Goal: Task Accomplishment & Management: Use online tool/utility

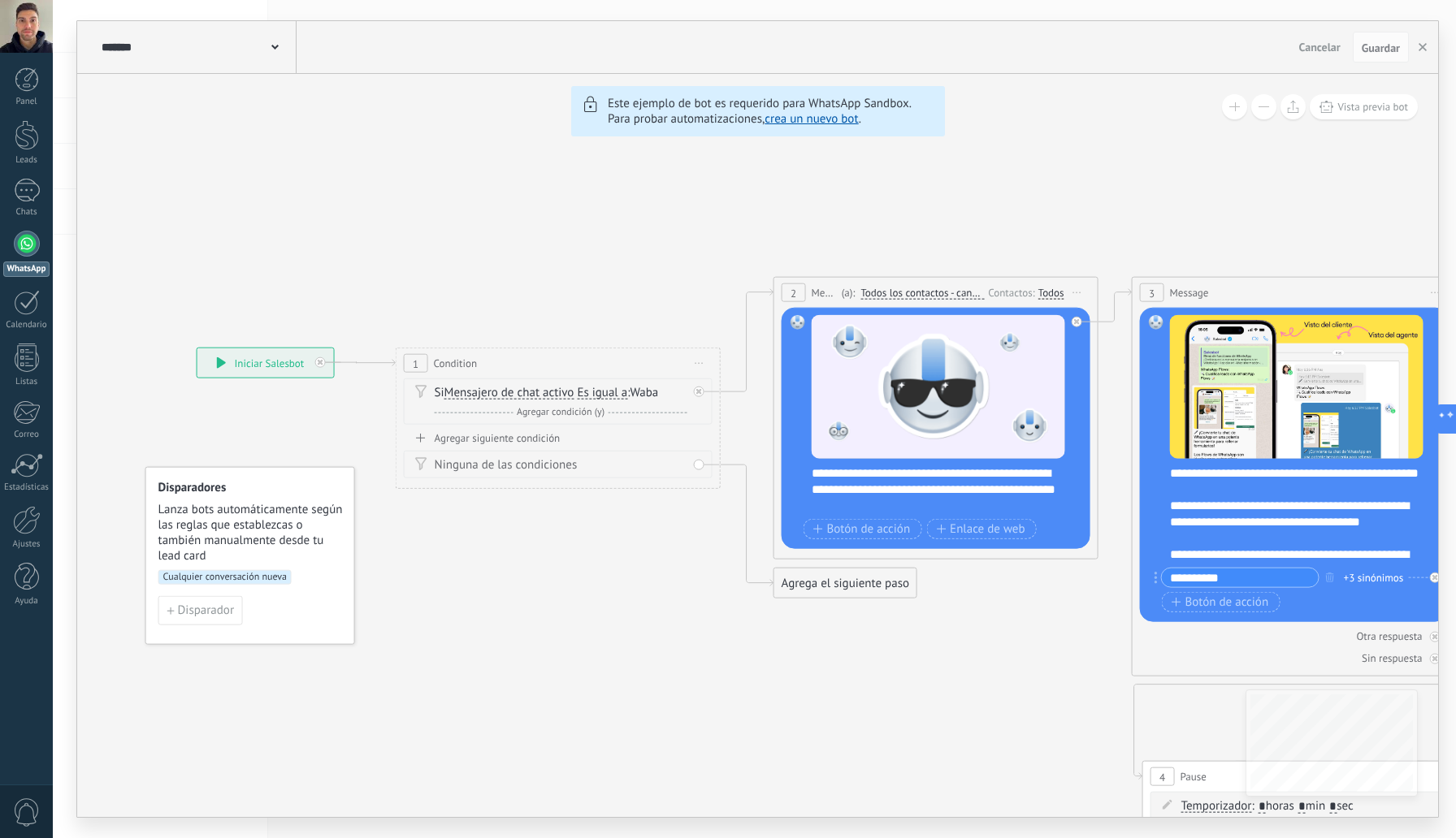
click at [846, 127] on link "crea un nuevo bot" at bounding box center [811, 118] width 93 height 15
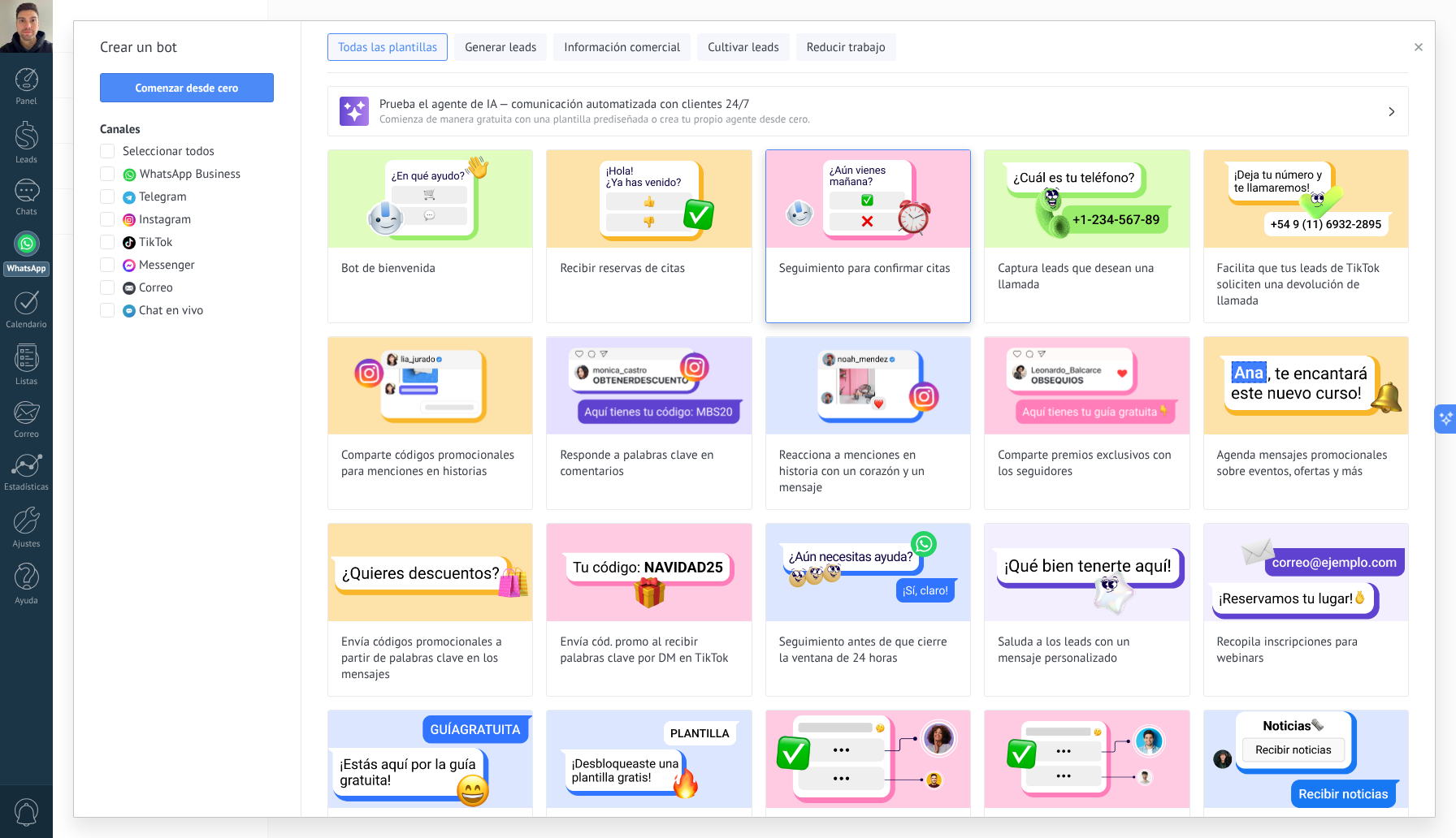
click at [933, 267] on span "Seguimiento para confirmar citas" at bounding box center [865, 269] width 172 height 16
type input "**********"
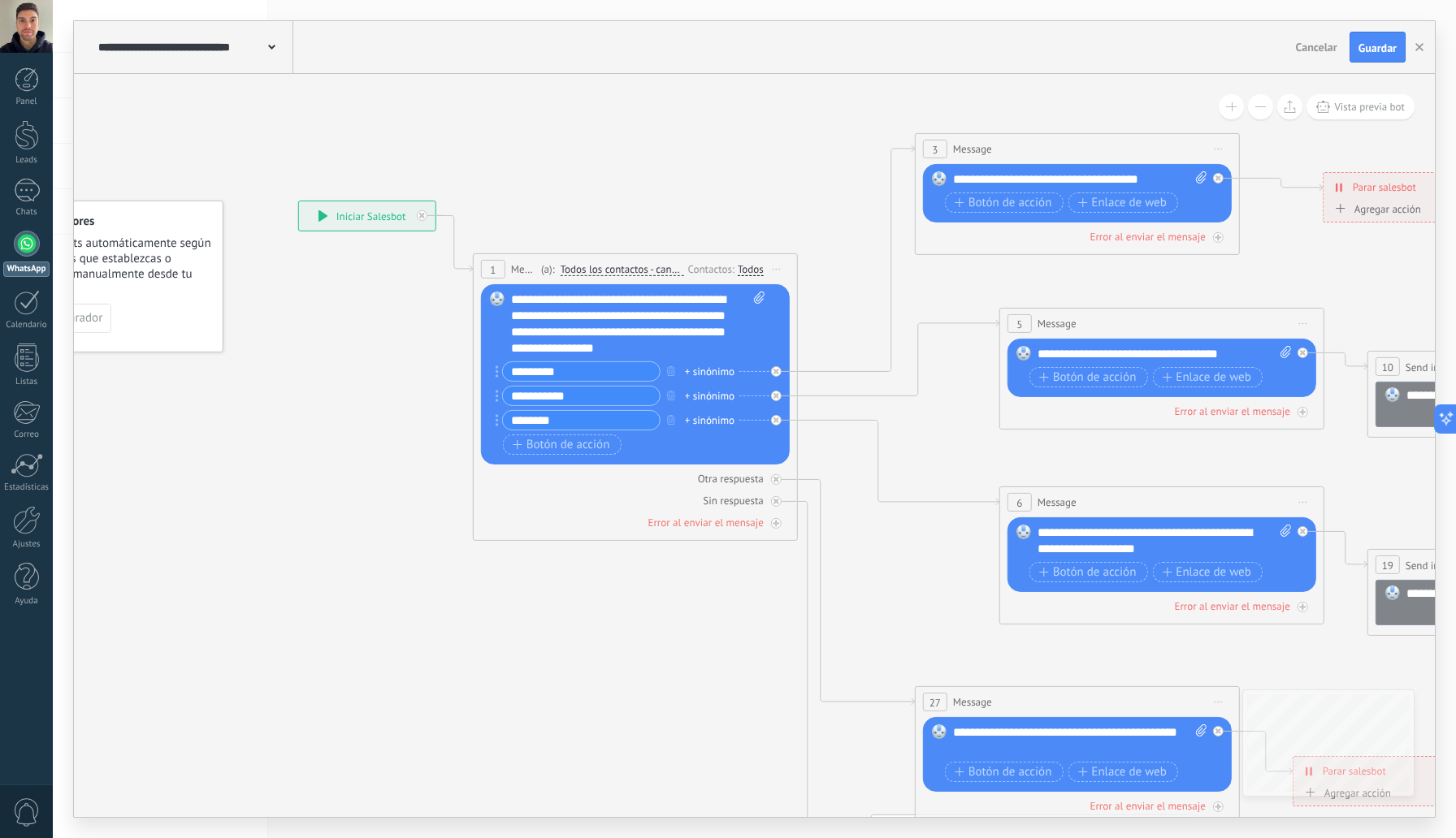
drag, startPoint x: 938, startPoint y: 207, endPoint x: 727, endPoint y: 224, distance: 211.7
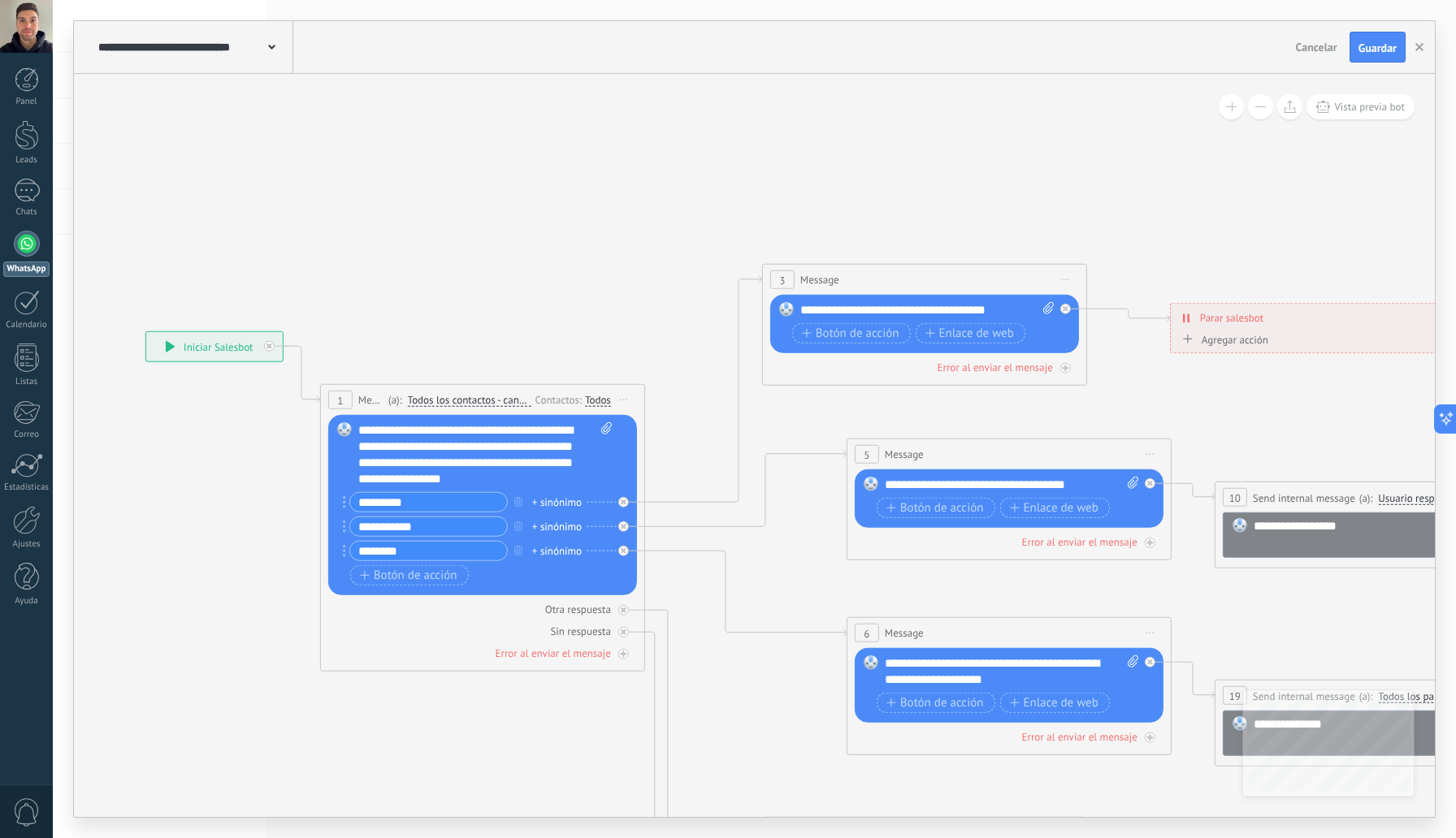
drag, startPoint x: 673, startPoint y: 214, endPoint x: 656, endPoint y: 199, distance: 22.7
click at [656, 199] on icon at bounding box center [1339, 737] width 3200 height 1758
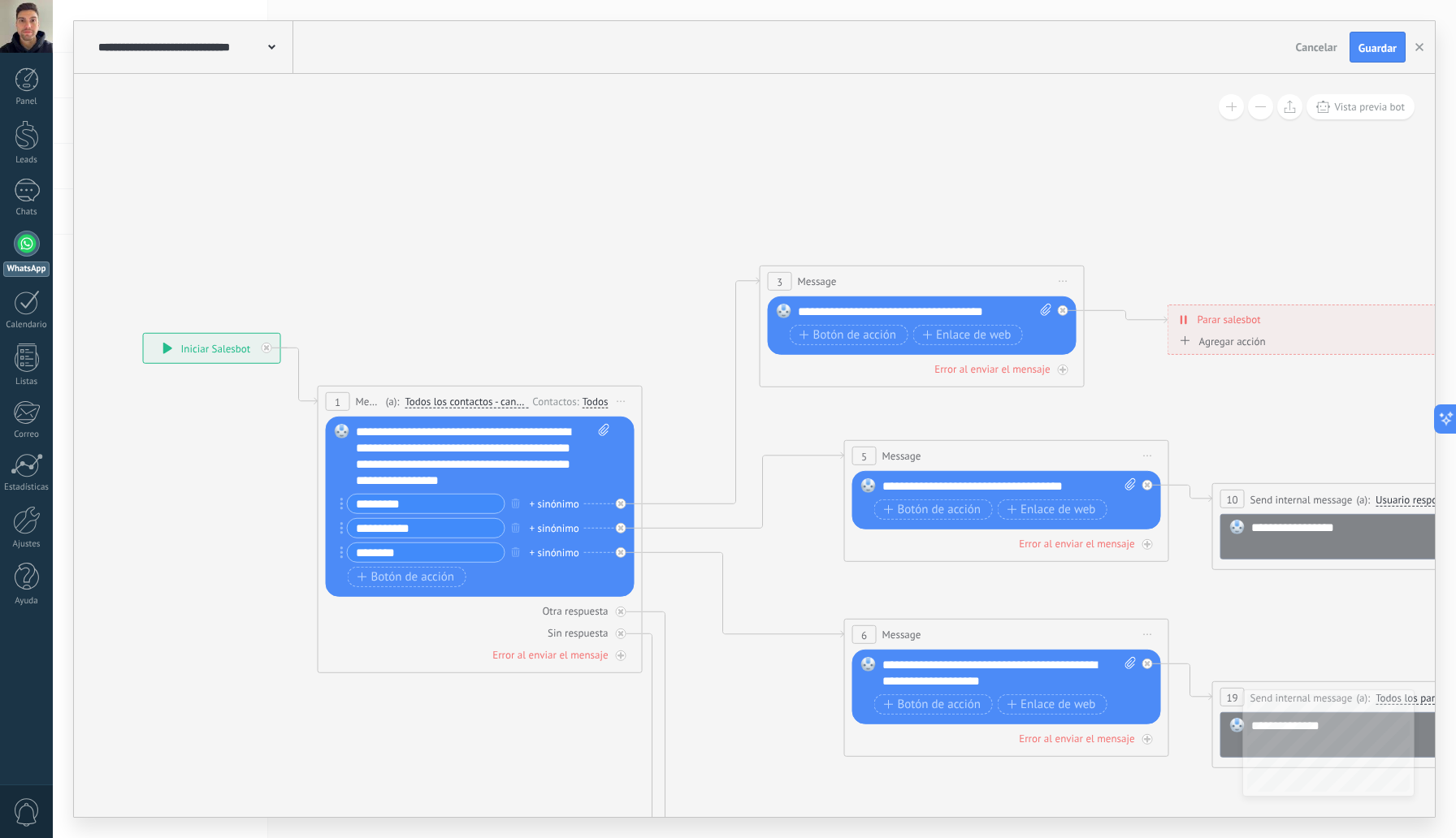
click at [1266, 112] on button at bounding box center [1260, 106] width 25 height 25
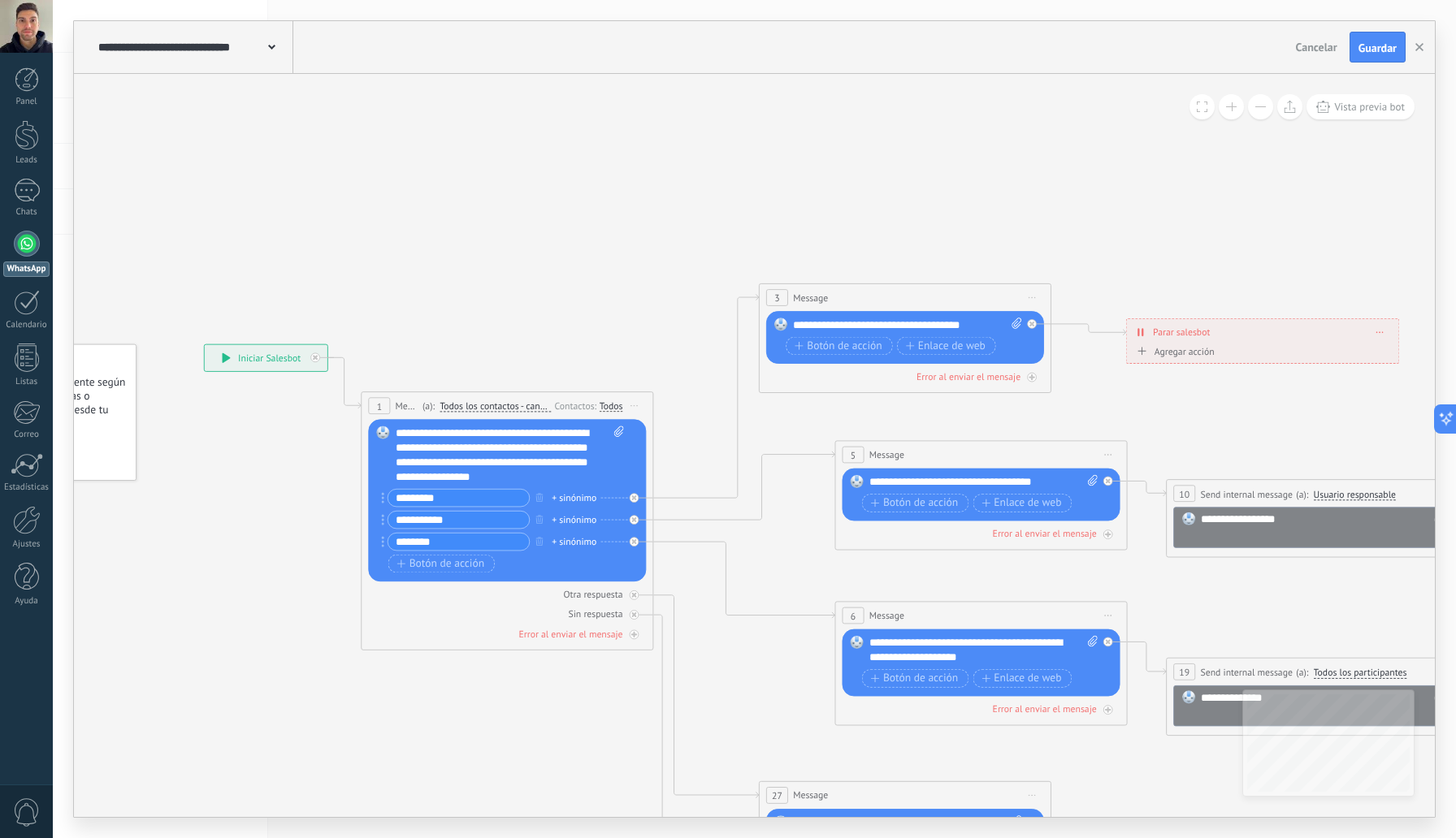
click at [1265, 112] on button at bounding box center [1260, 106] width 25 height 25
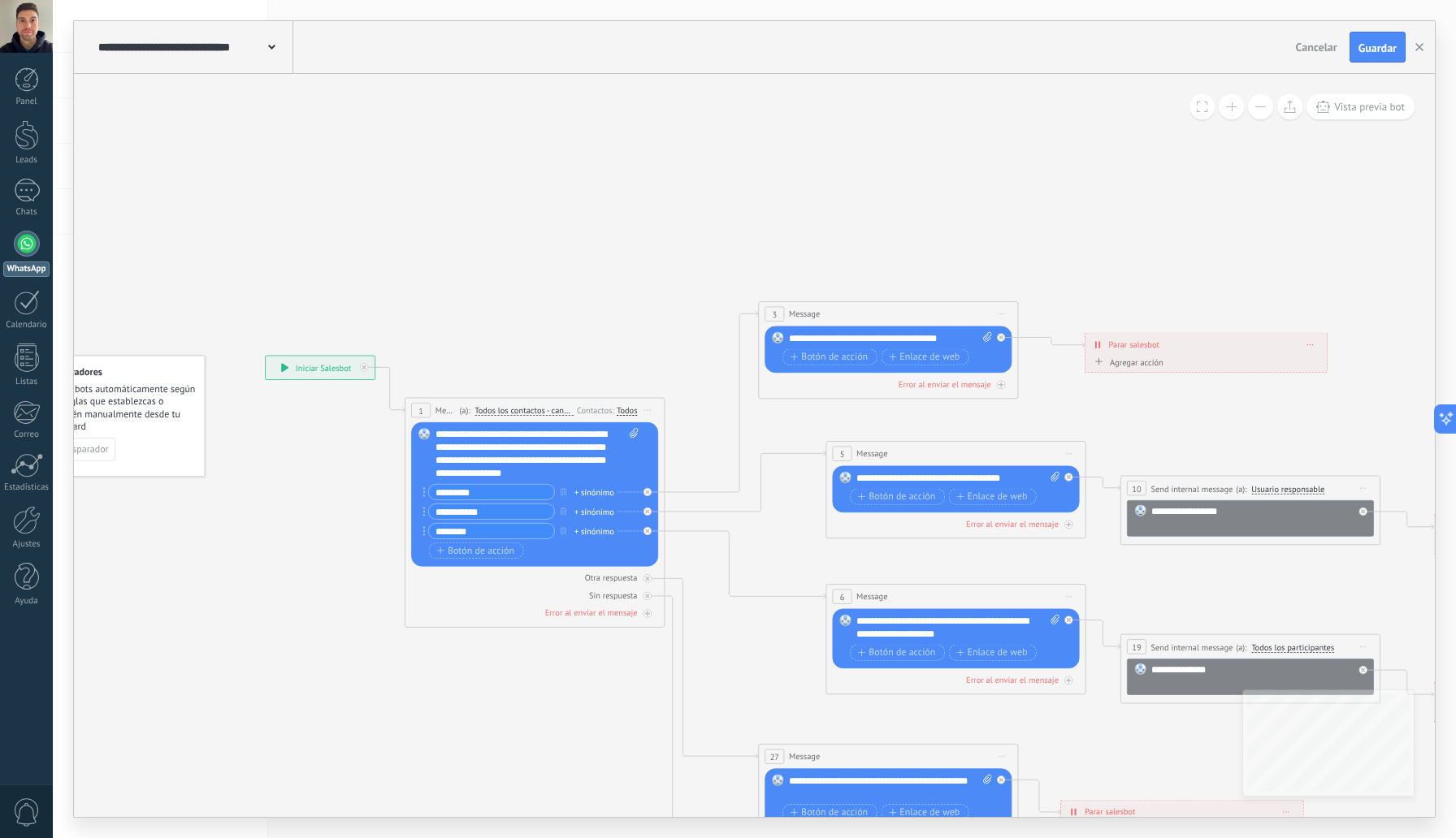
click at [1263, 114] on button at bounding box center [1260, 106] width 25 height 25
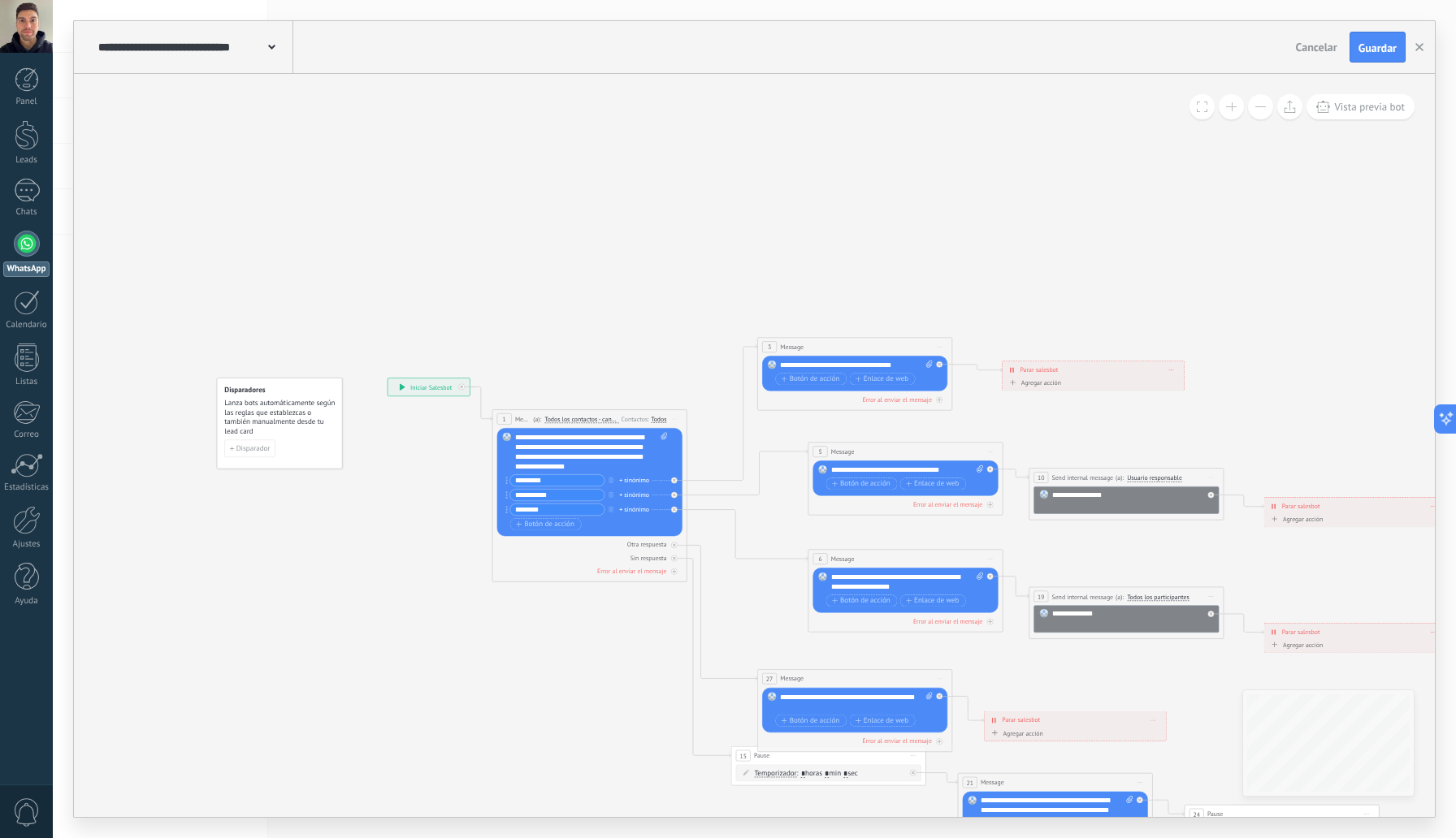
click at [1263, 114] on button at bounding box center [1260, 106] width 25 height 25
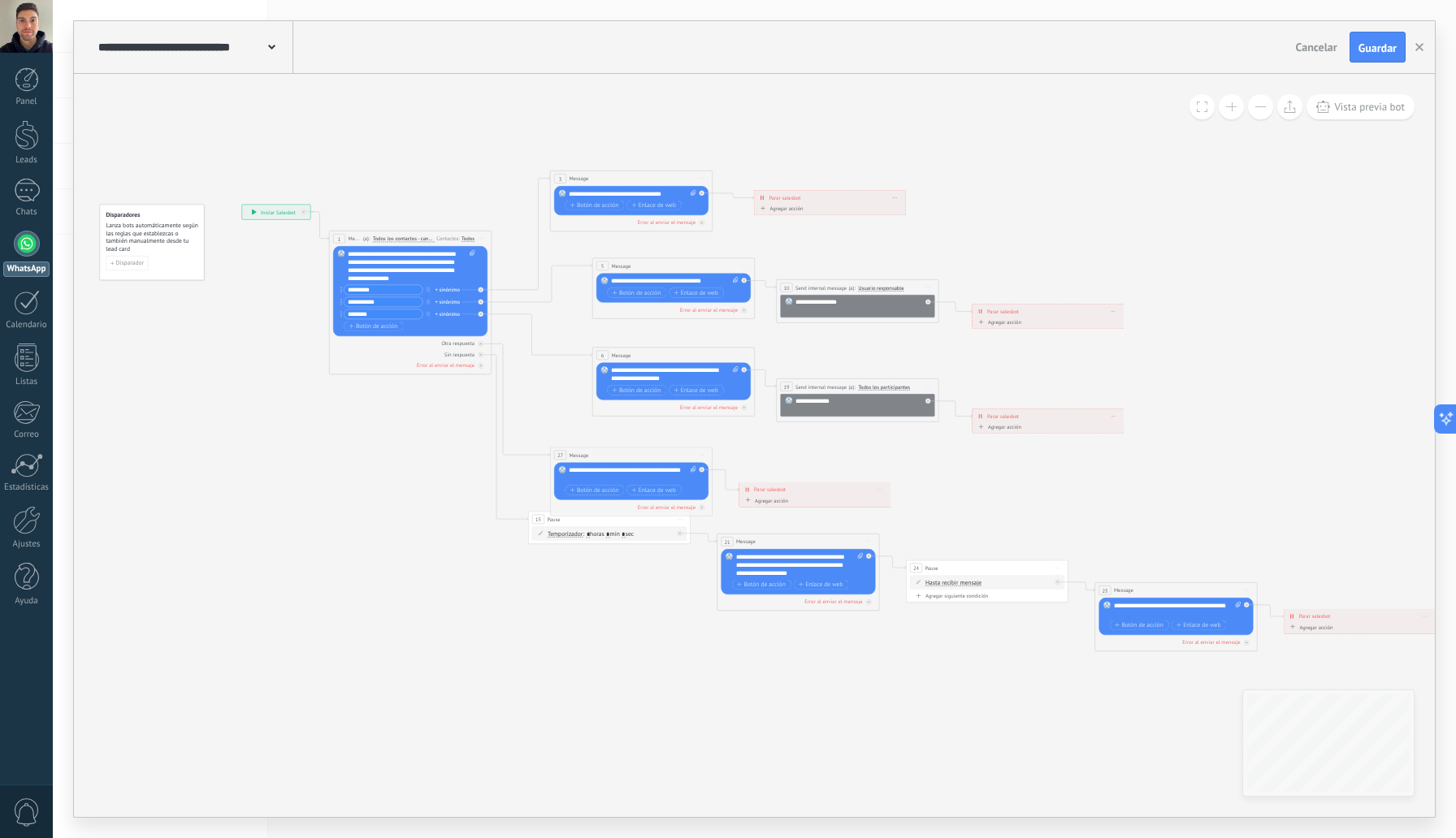
drag, startPoint x: 1142, startPoint y: 260, endPoint x: 938, endPoint y: 80, distance: 272.1
click at [938, 80] on icon at bounding box center [838, 411] width 1600 height 887
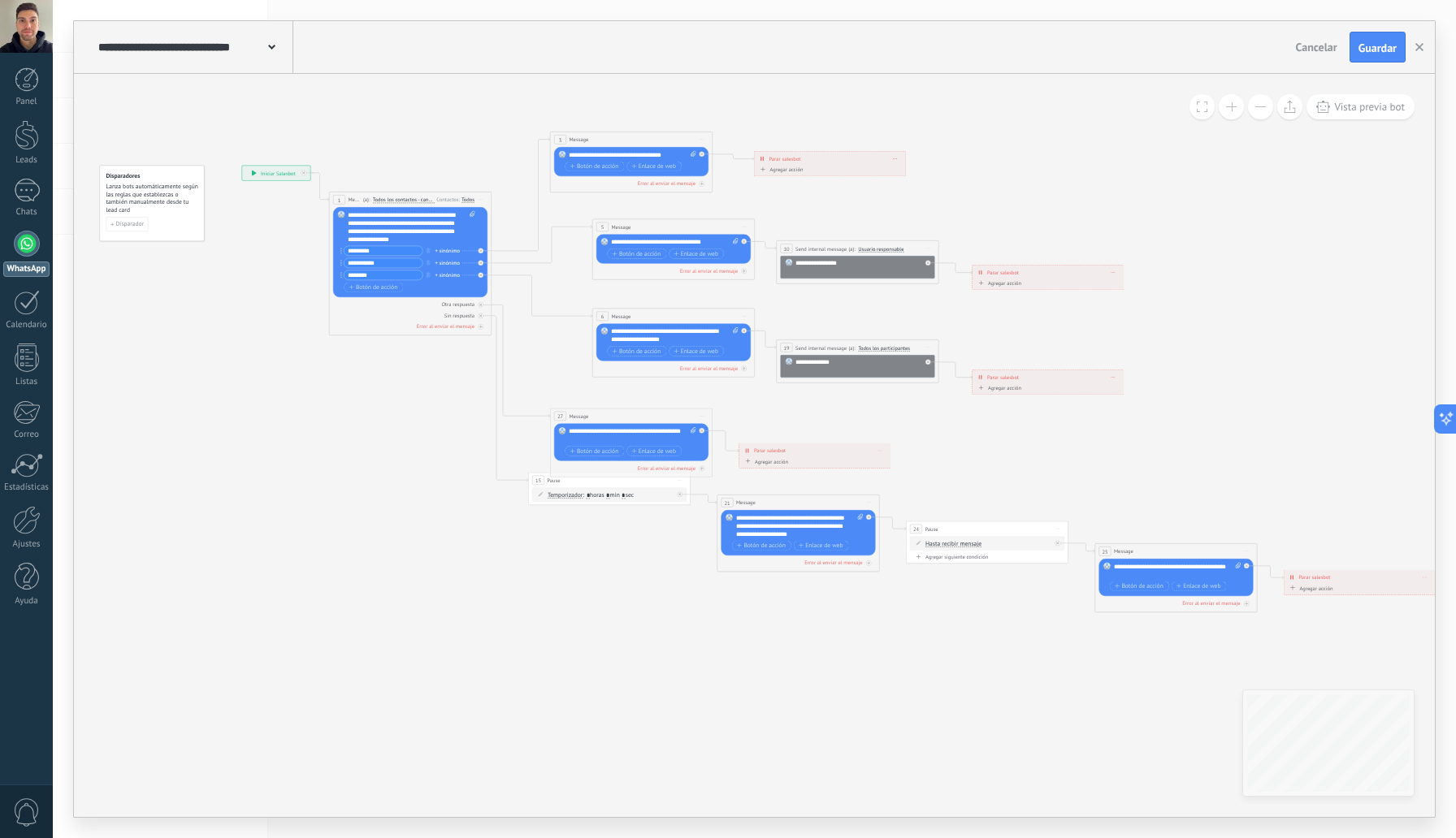
click at [1253, 113] on button at bounding box center [1260, 106] width 25 height 25
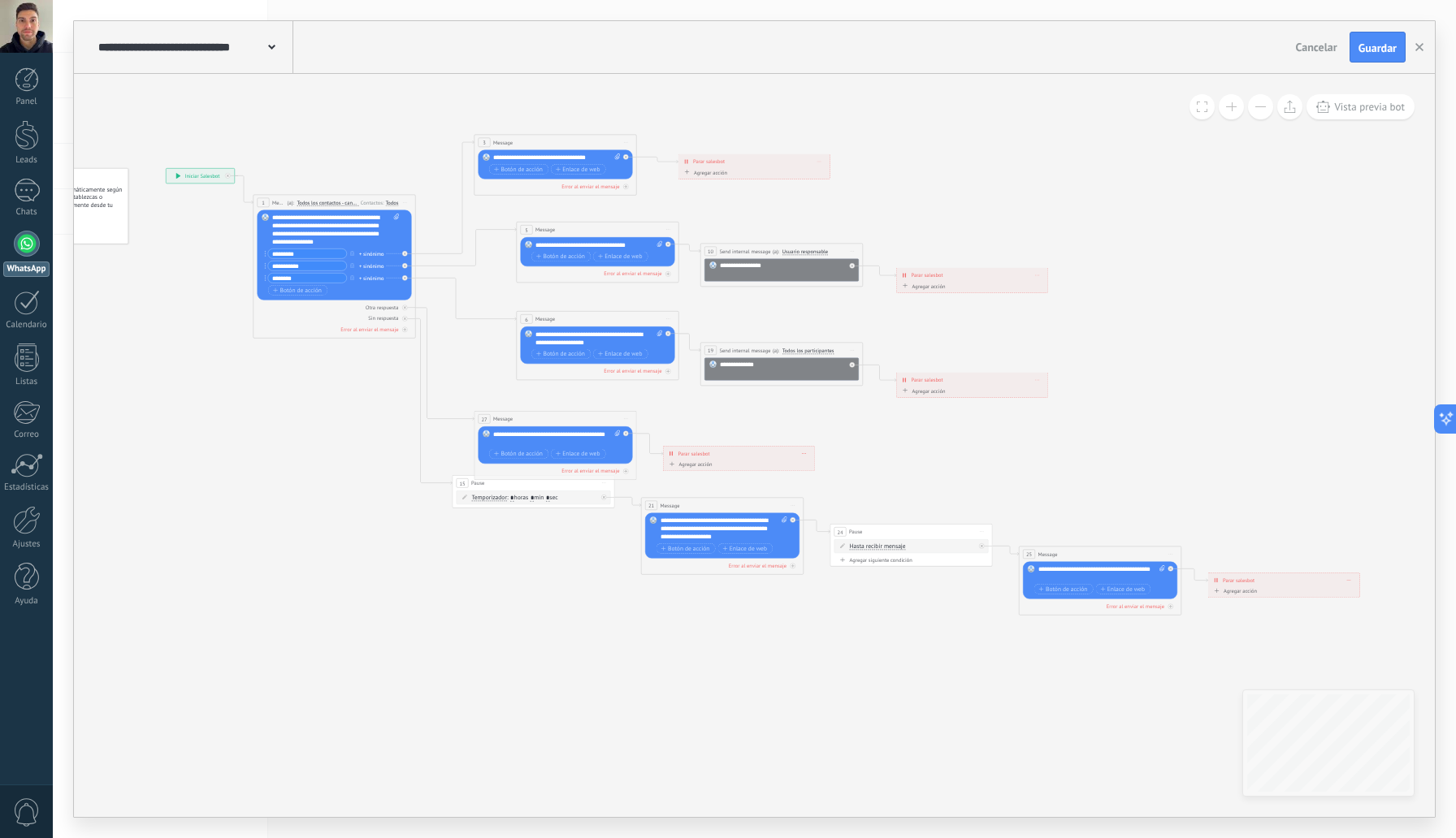
drag, startPoint x: 1147, startPoint y: 157, endPoint x: 1072, endPoint y: 160, distance: 75.1
click at [1072, 160] on icon at bounding box center [762, 376] width 1600 height 887
click at [1224, 117] on button at bounding box center [1231, 106] width 25 height 25
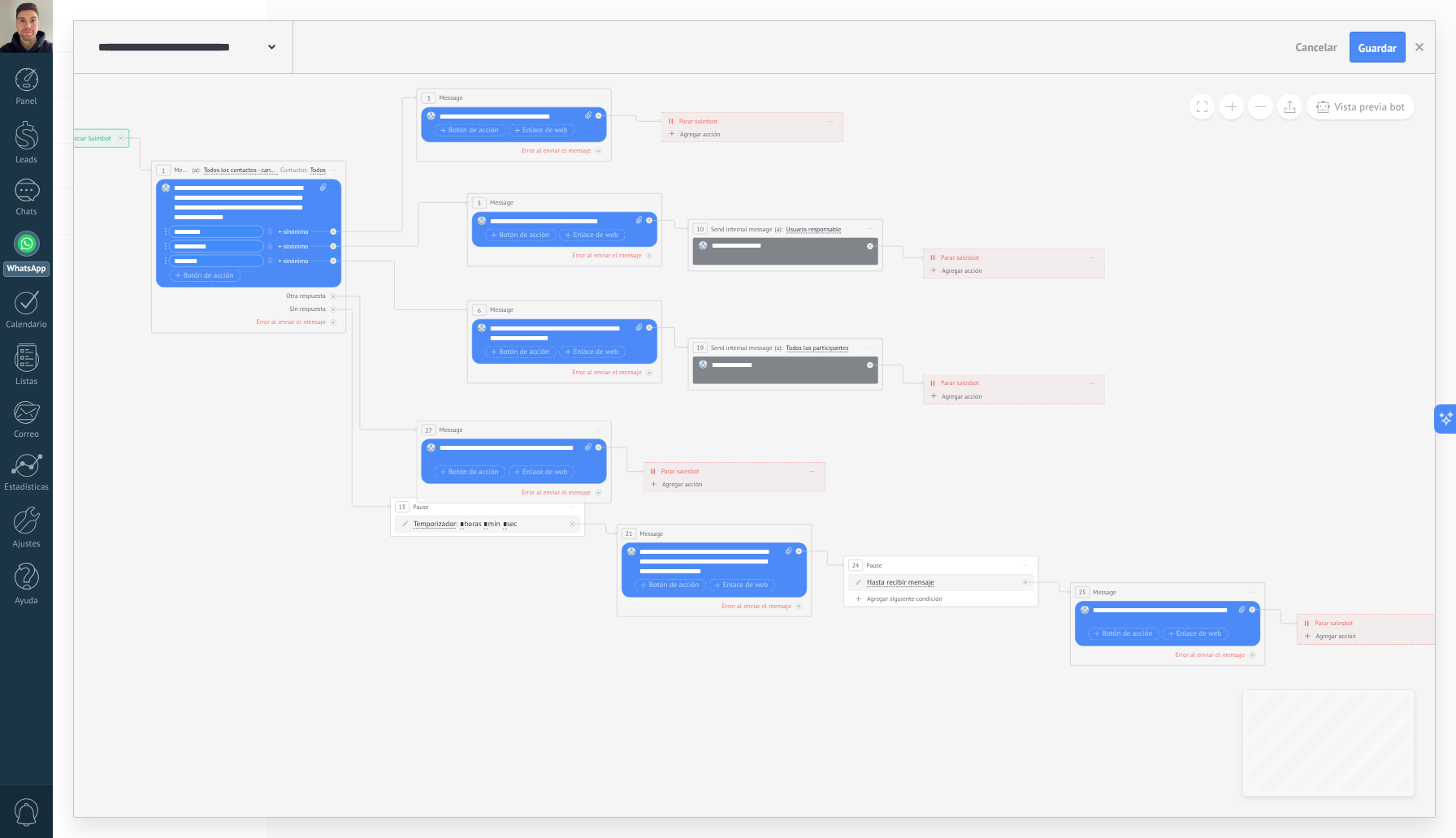
drag, startPoint x: 1211, startPoint y: 129, endPoint x: 1210, endPoint y: 145, distance: 16.0
click at [1210, 145] on icon at bounding box center [762, 377] width 1919 height 1064
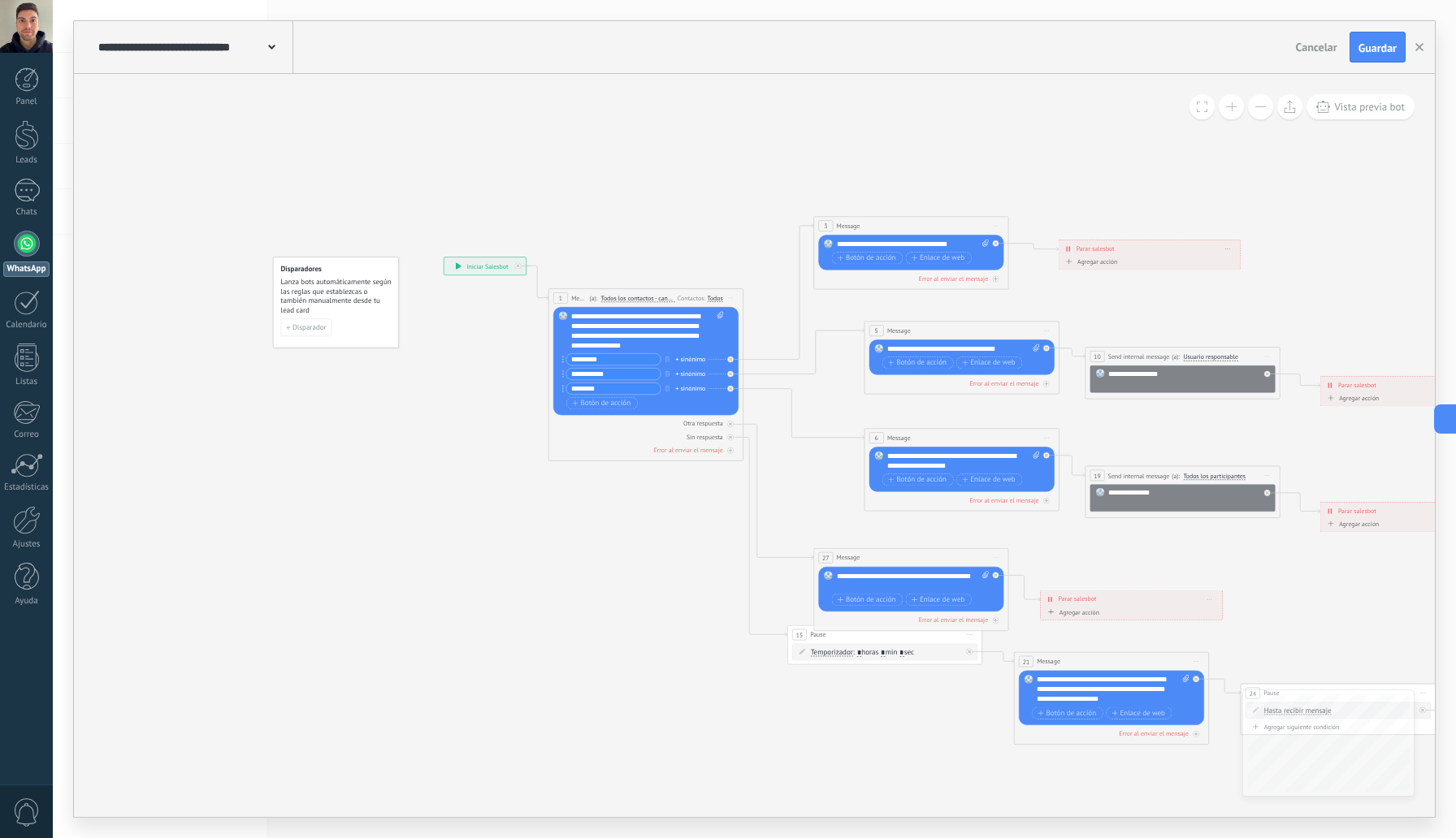
drag, startPoint x: 838, startPoint y: 186, endPoint x: 1241, endPoint y: 306, distance: 420.5
click at [1251, 319] on icon at bounding box center [1159, 504] width 1919 height 1064
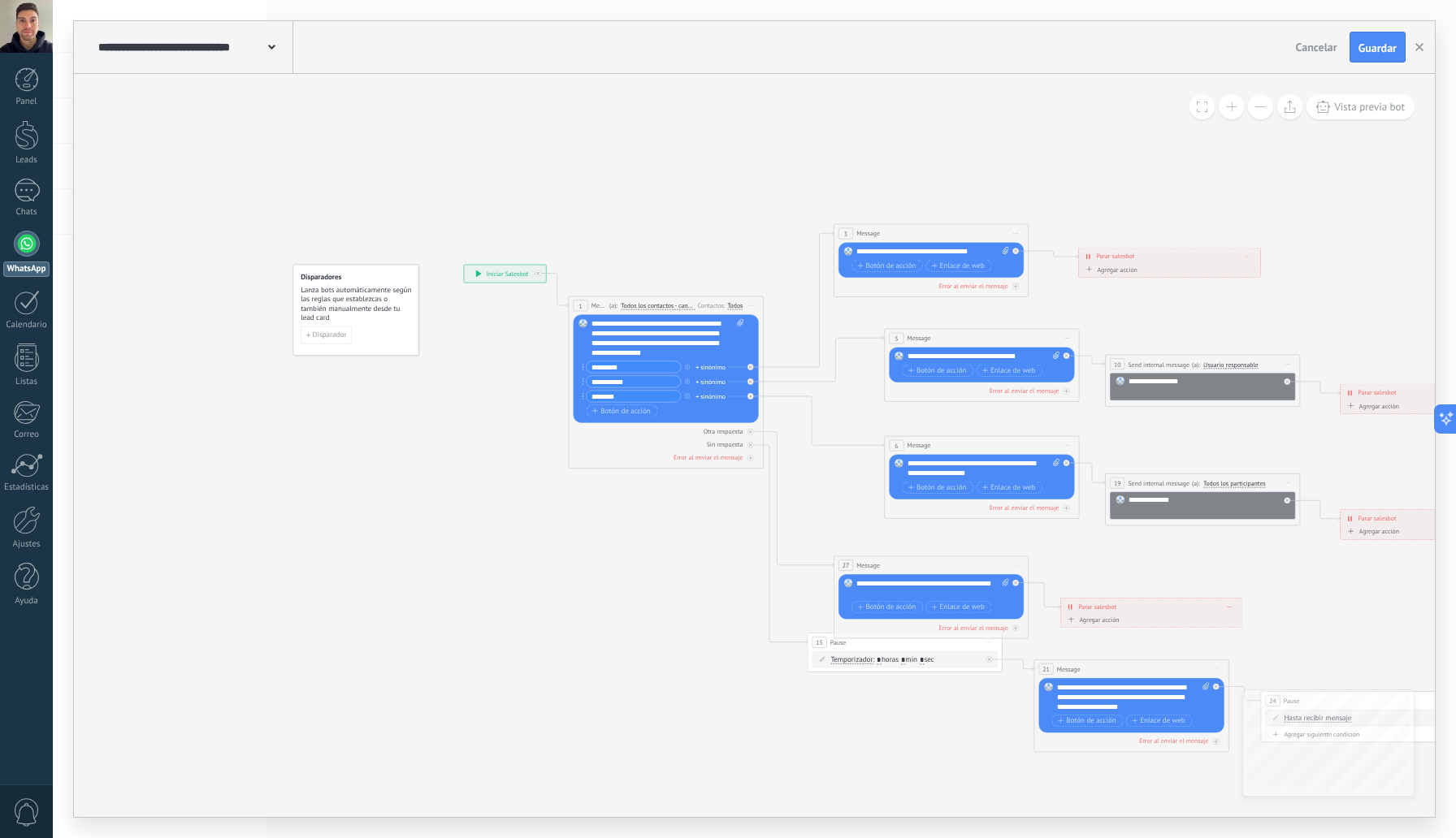
click at [1231, 120] on icon at bounding box center [1180, 512] width 1919 height 1064
click at [1228, 115] on button at bounding box center [1231, 106] width 25 height 25
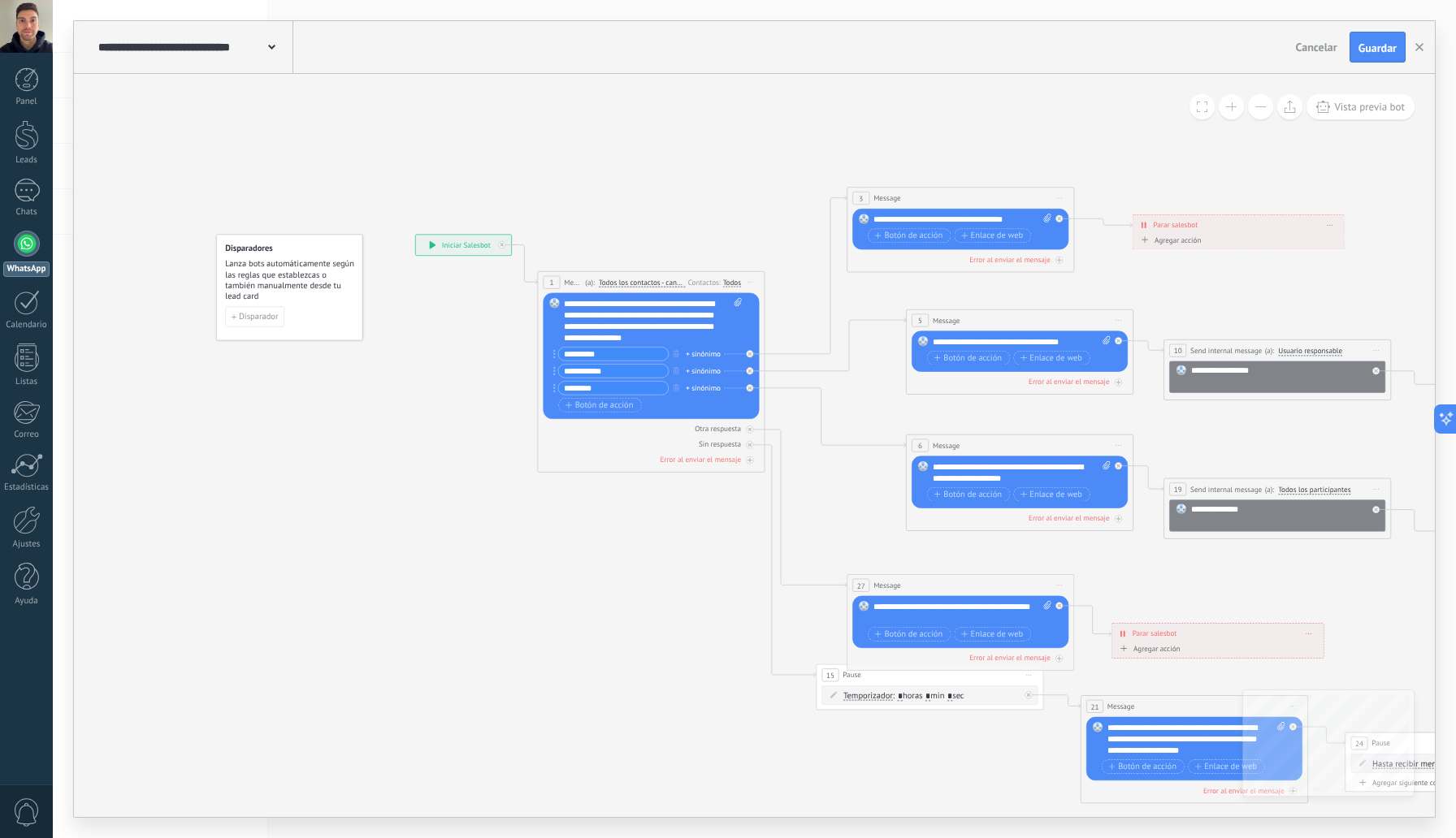
click at [1225, 117] on button at bounding box center [1231, 106] width 25 height 25
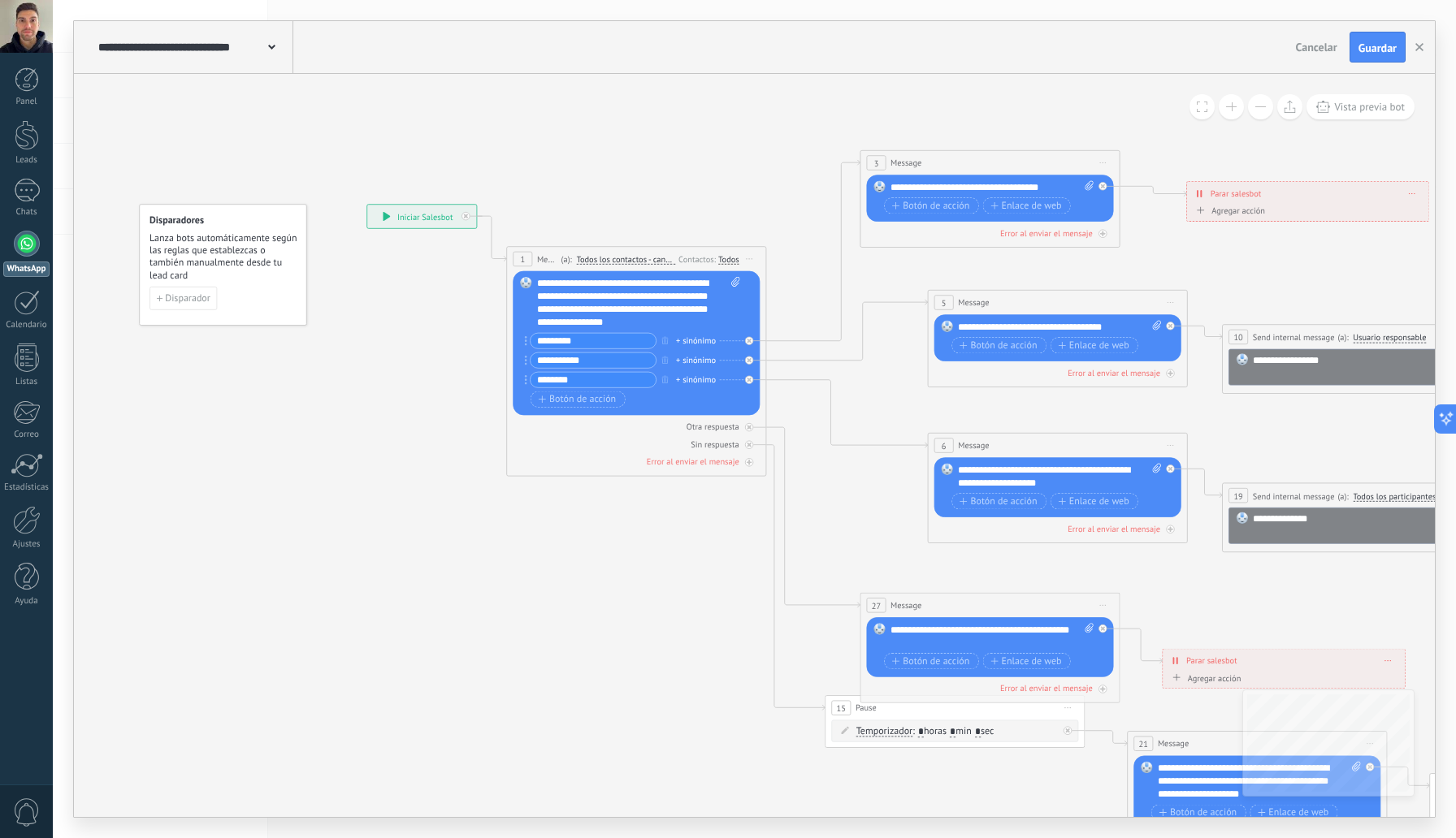
click at [1225, 117] on button at bounding box center [1231, 106] width 25 height 25
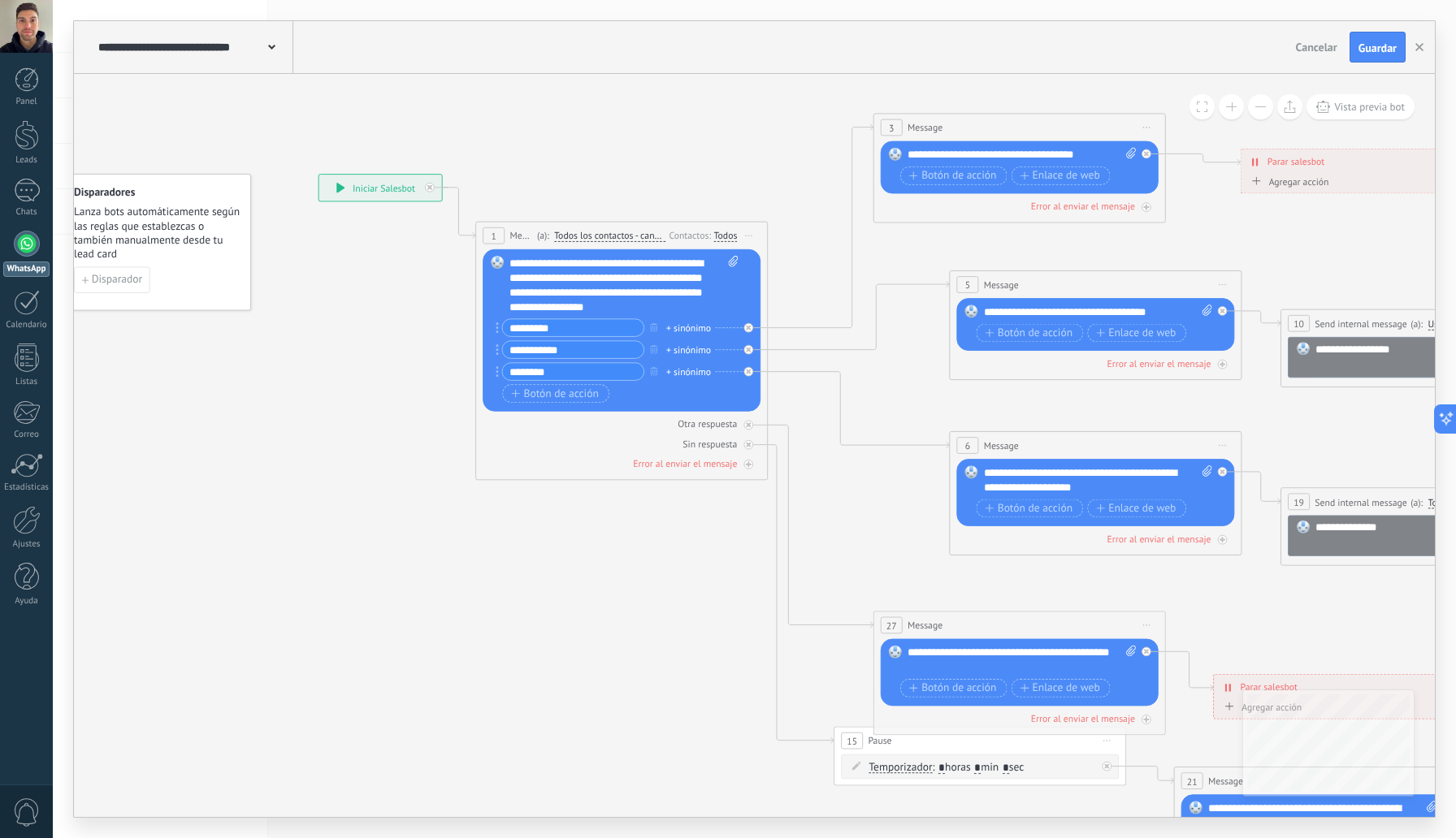
click at [1225, 117] on button at bounding box center [1231, 106] width 25 height 25
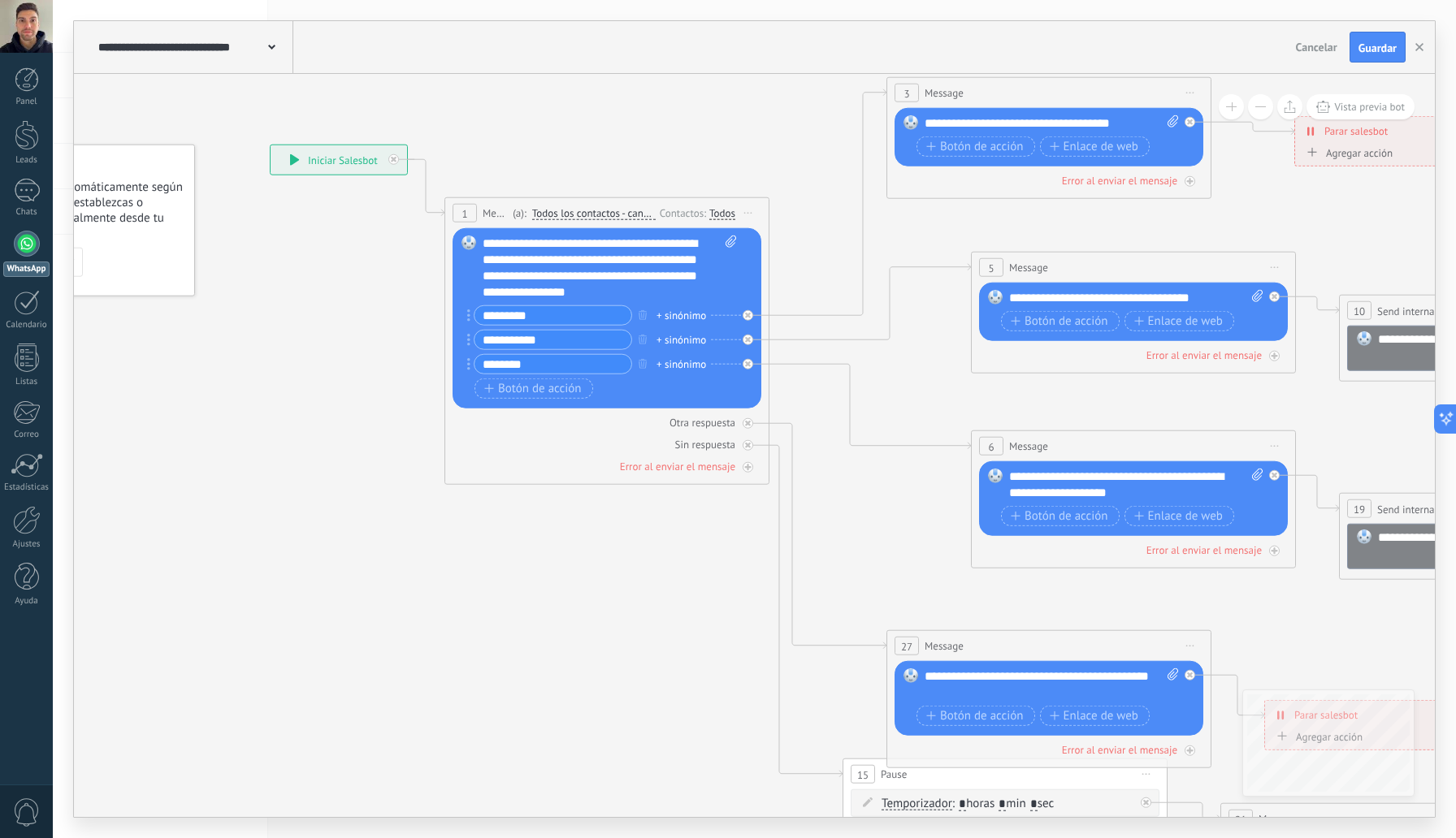
drag, startPoint x: 812, startPoint y: 181, endPoint x: 840, endPoint y: 224, distance: 51.3
click at [840, 224] on icon at bounding box center [1463, 558] width 3200 height 1774
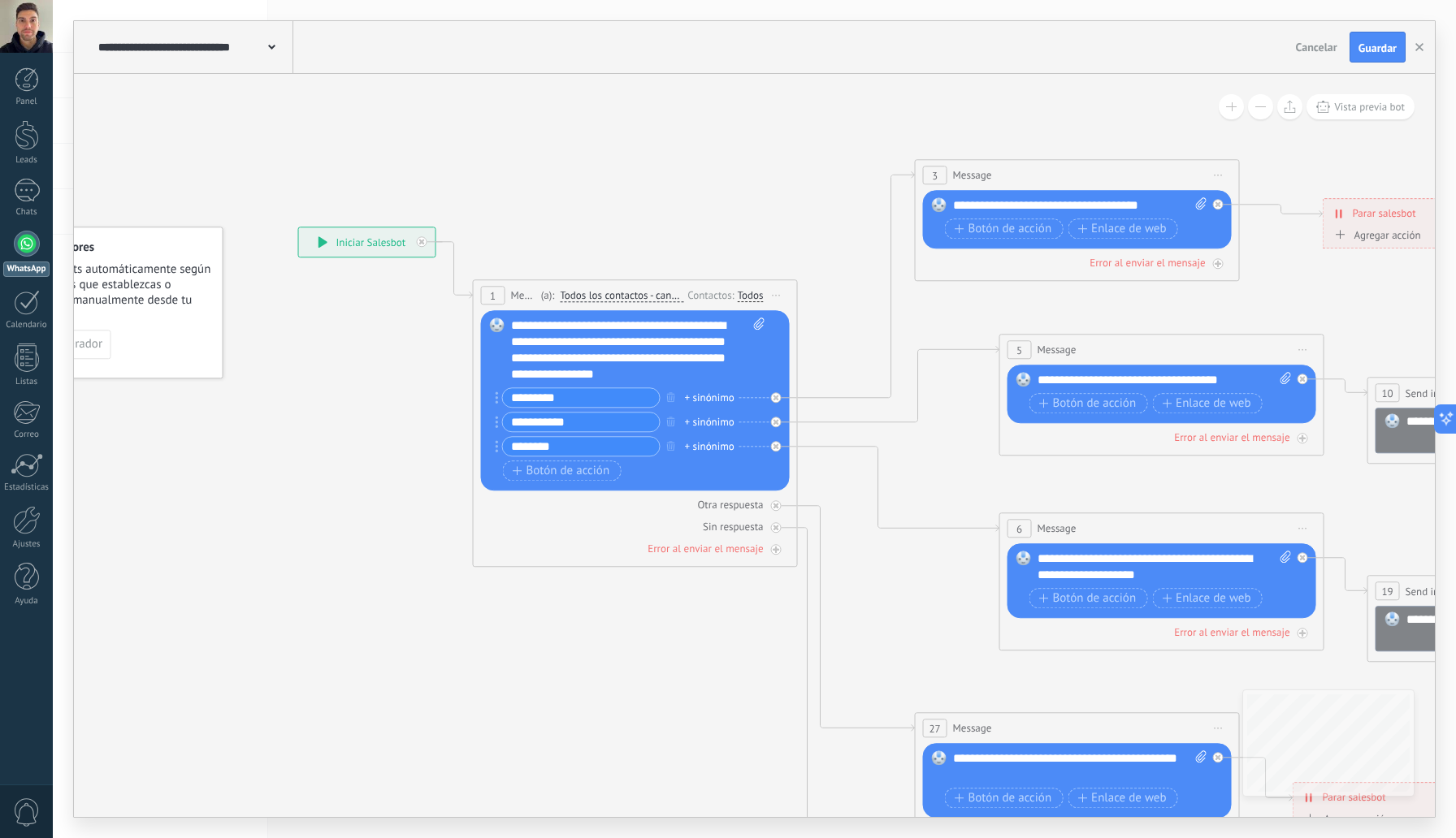
click at [1217, 106] on div "Vista previa bot" at bounding box center [1314, 106] width 199 height 25
click at [1218, 108] on div "Vista previa bot" at bounding box center [1314, 106] width 199 height 25
click at [1232, 101] on button at bounding box center [1231, 106] width 25 height 25
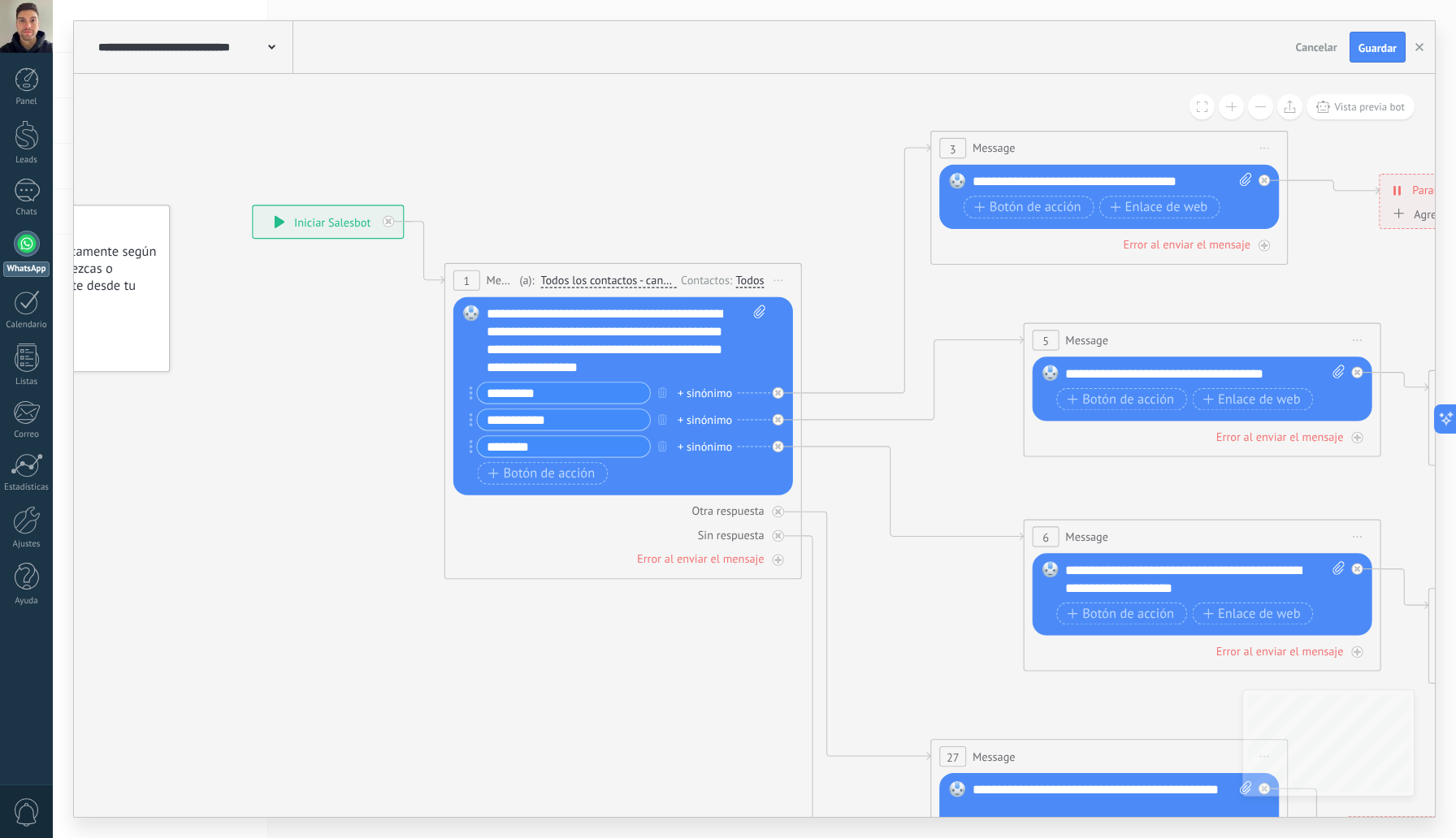
click at [1232, 101] on button at bounding box center [1231, 106] width 25 height 25
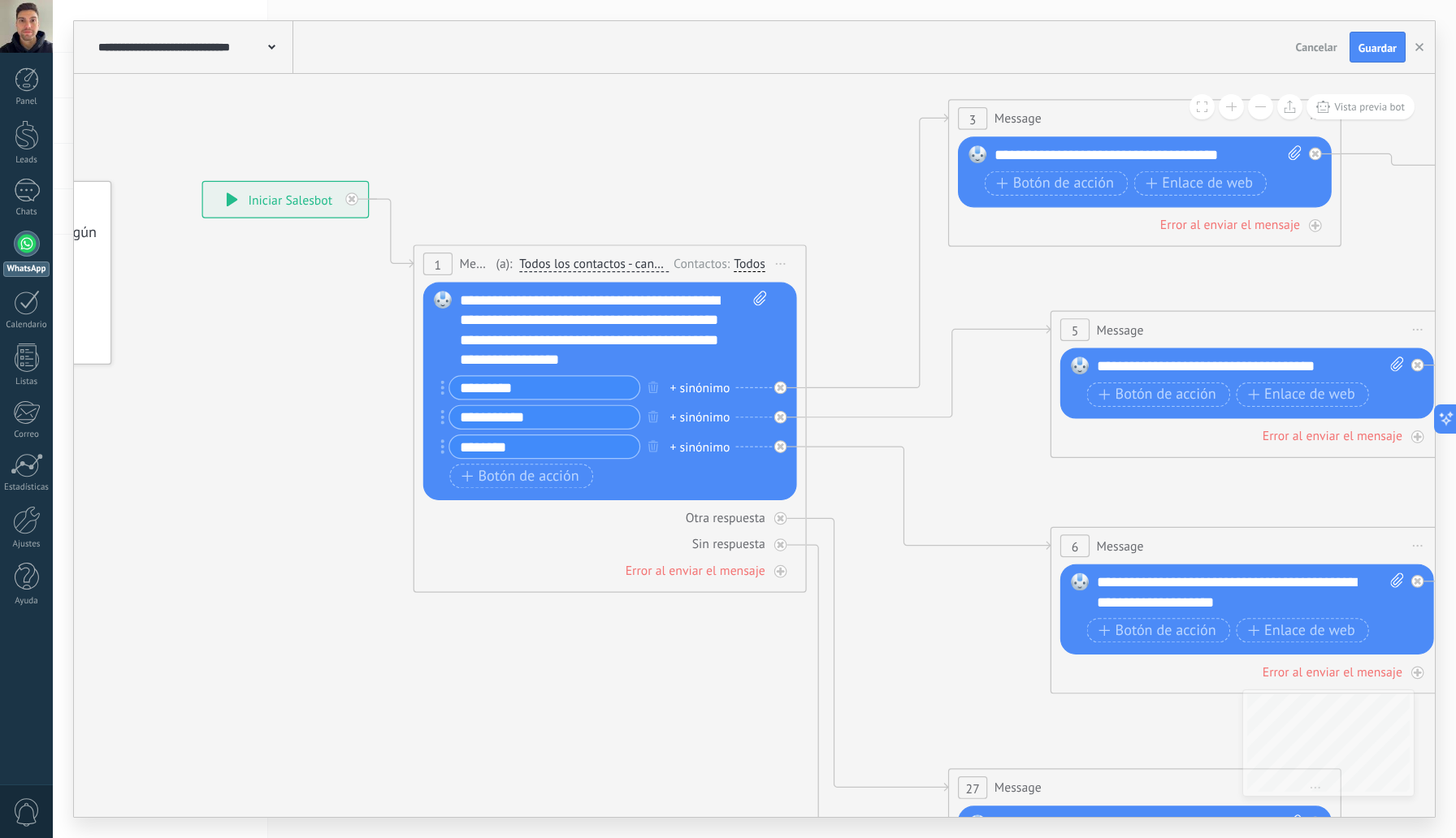
click at [1232, 101] on button at bounding box center [1231, 106] width 25 height 25
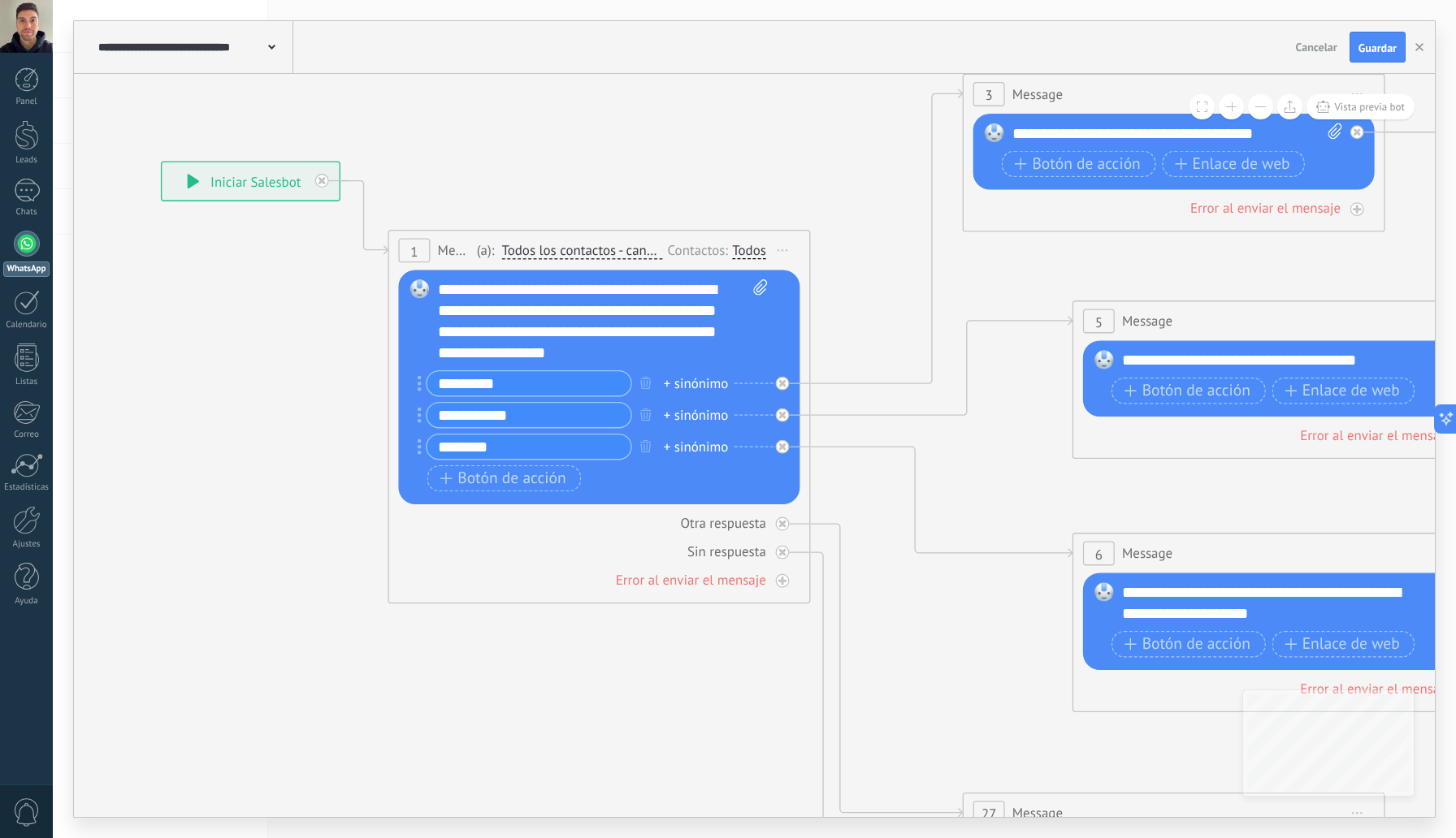
click at [695, 388] on div "+ sinónimo" at bounding box center [696, 384] width 65 height 21
click at [702, 385] on div "+ sinónimo" at bounding box center [696, 384] width 65 height 21
type input "**"
type input "********"
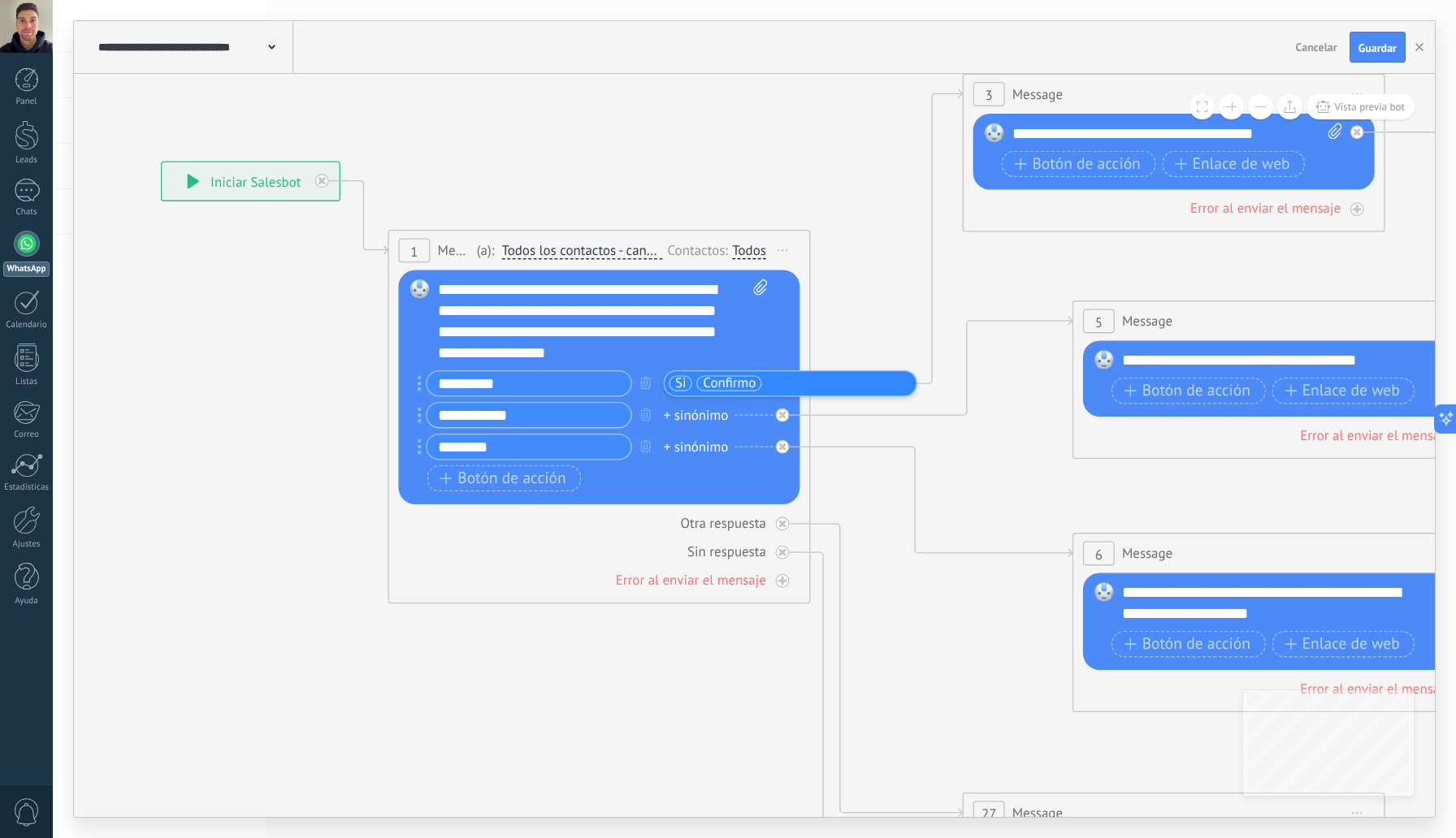
click at [690, 419] on div "+ sinónimo" at bounding box center [696, 415] width 65 height 21
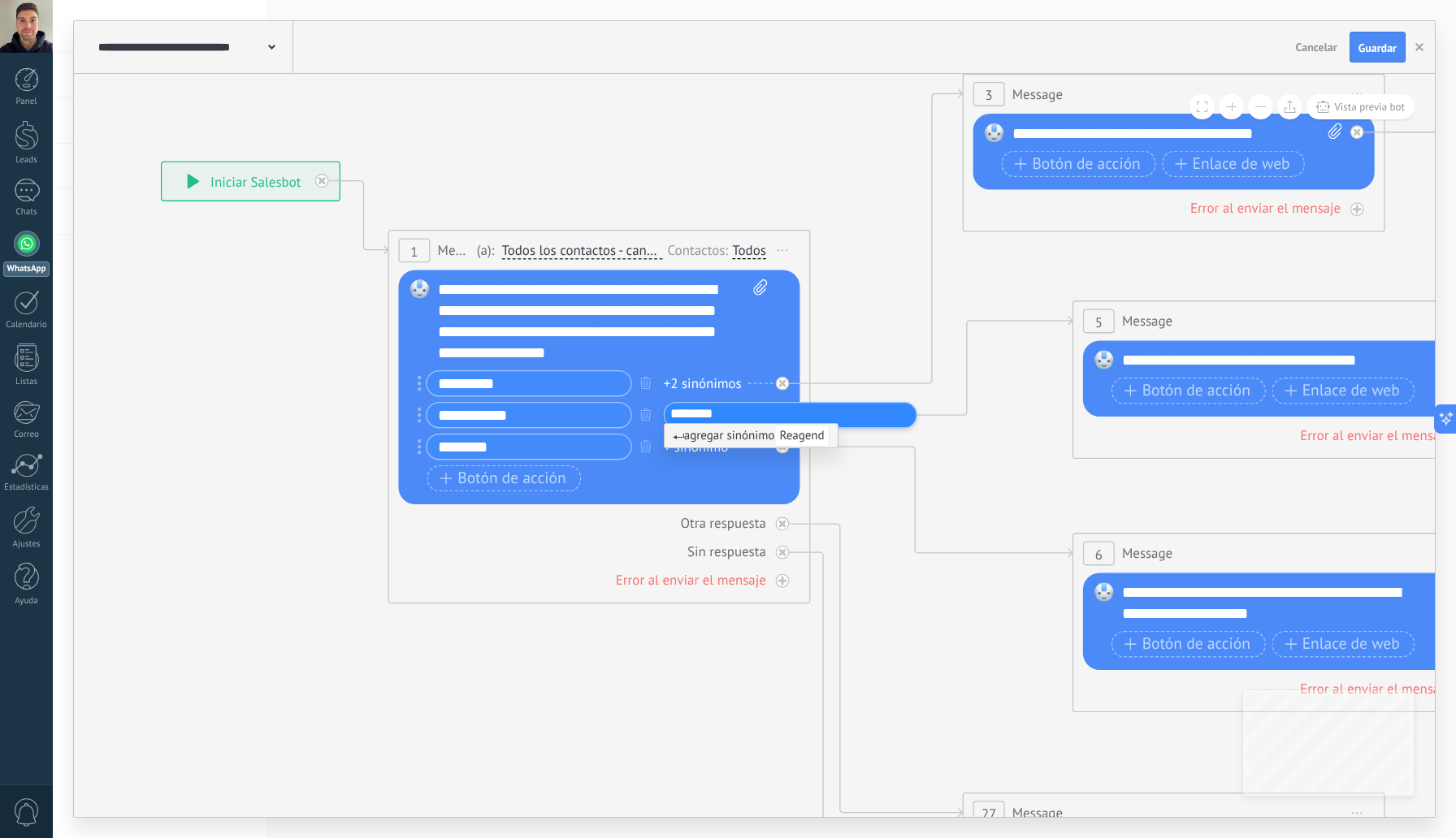
type input "*********"
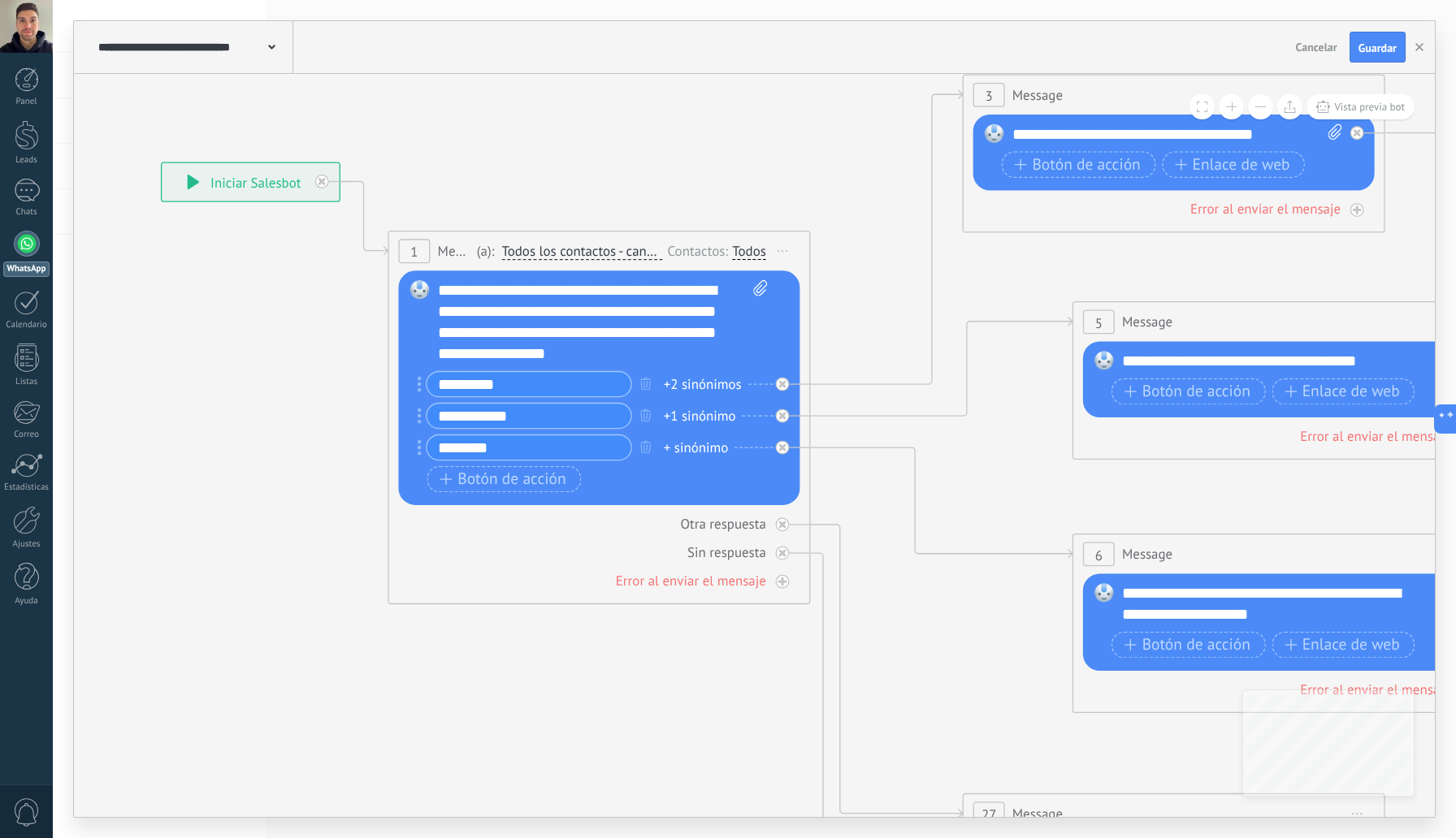
click at [714, 452] on div "+ sinónimo" at bounding box center [696, 448] width 65 height 21
type input "**"
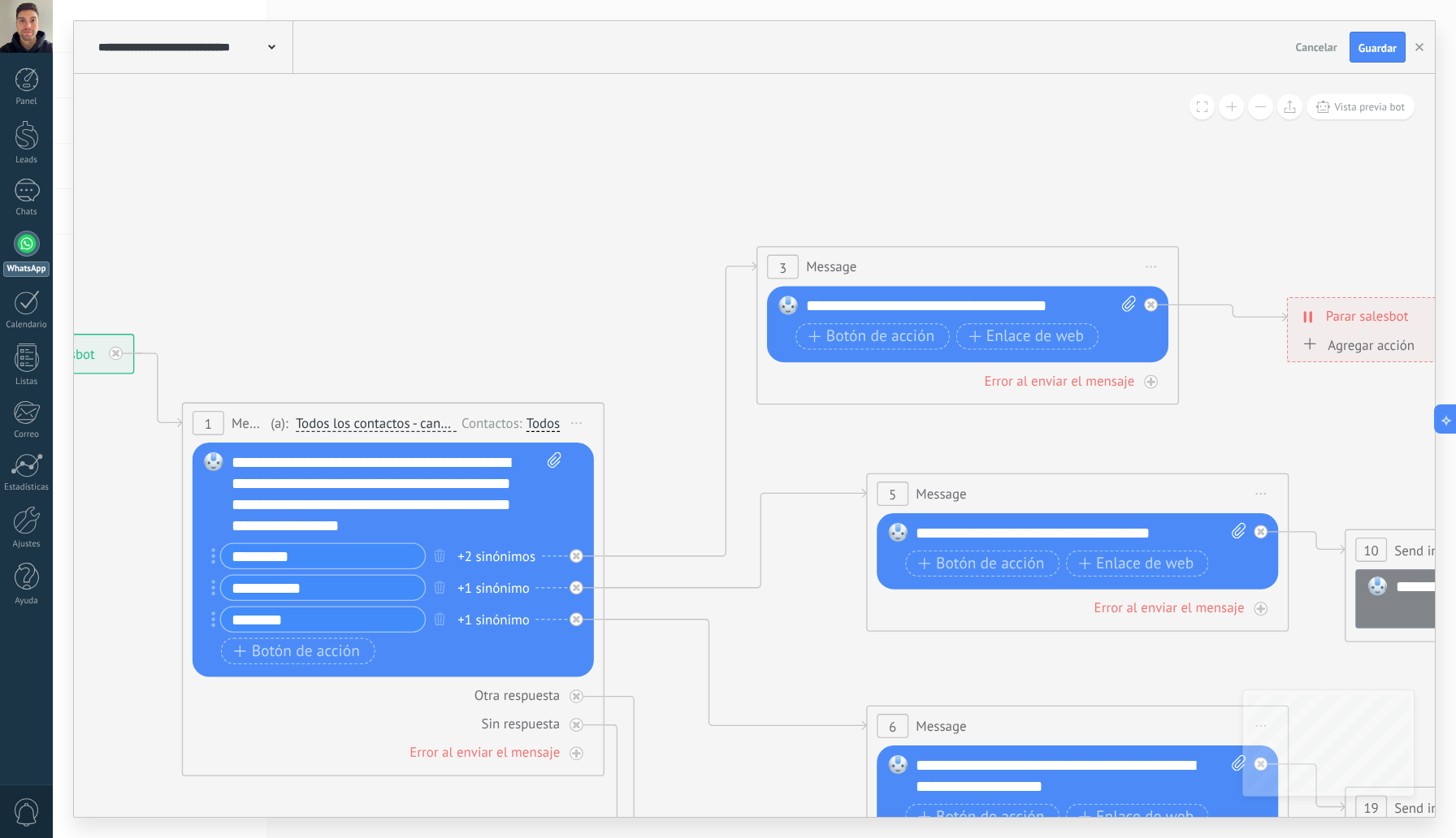
drag, startPoint x: 875, startPoint y: 354, endPoint x: 673, endPoint y: 520, distance: 261.5
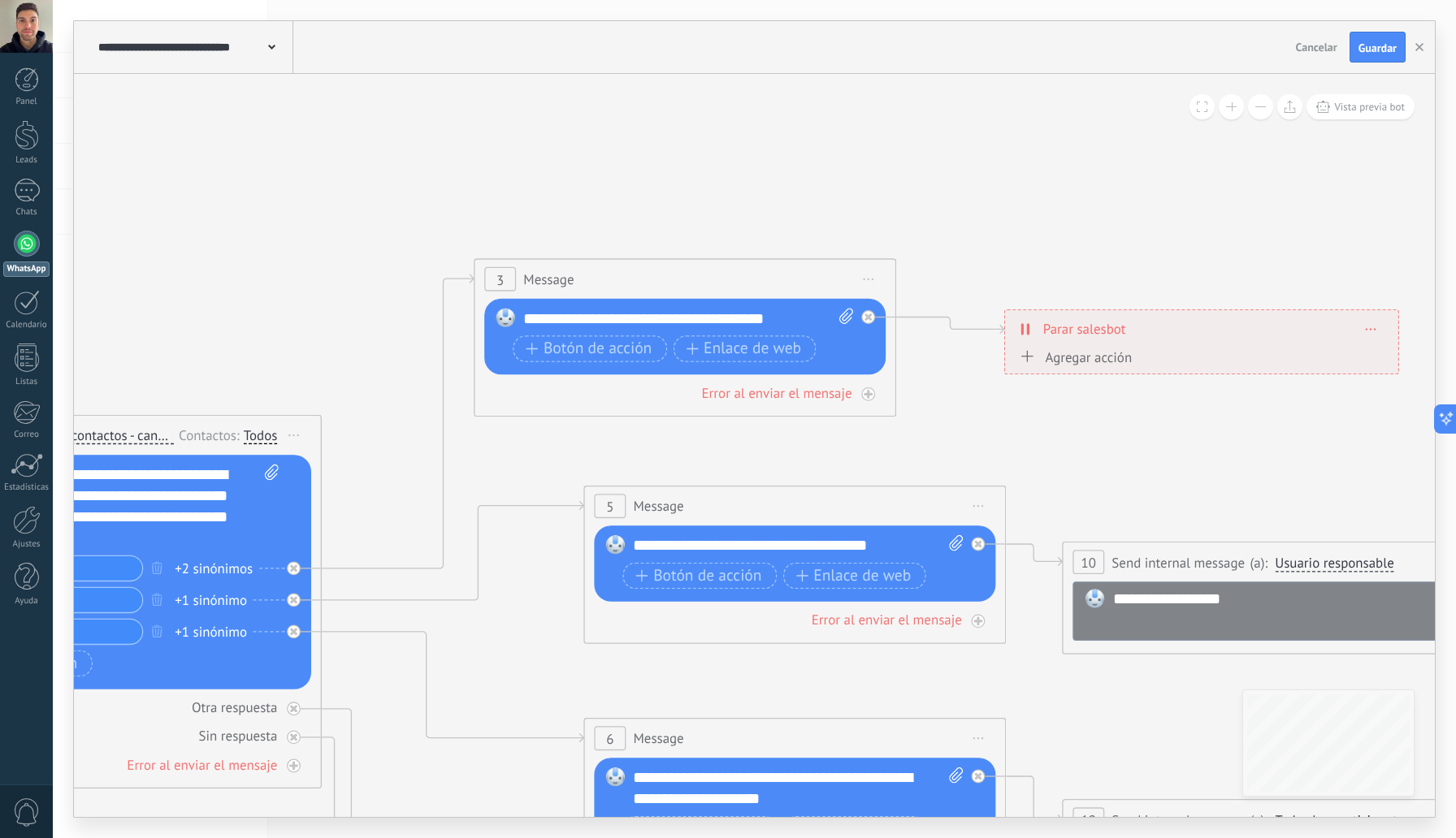
drag, startPoint x: 1216, startPoint y: 279, endPoint x: 935, endPoint y: 291, distance: 281.3
click at [585, 350] on span "Botón de acción" at bounding box center [588, 349] width 126 height 17
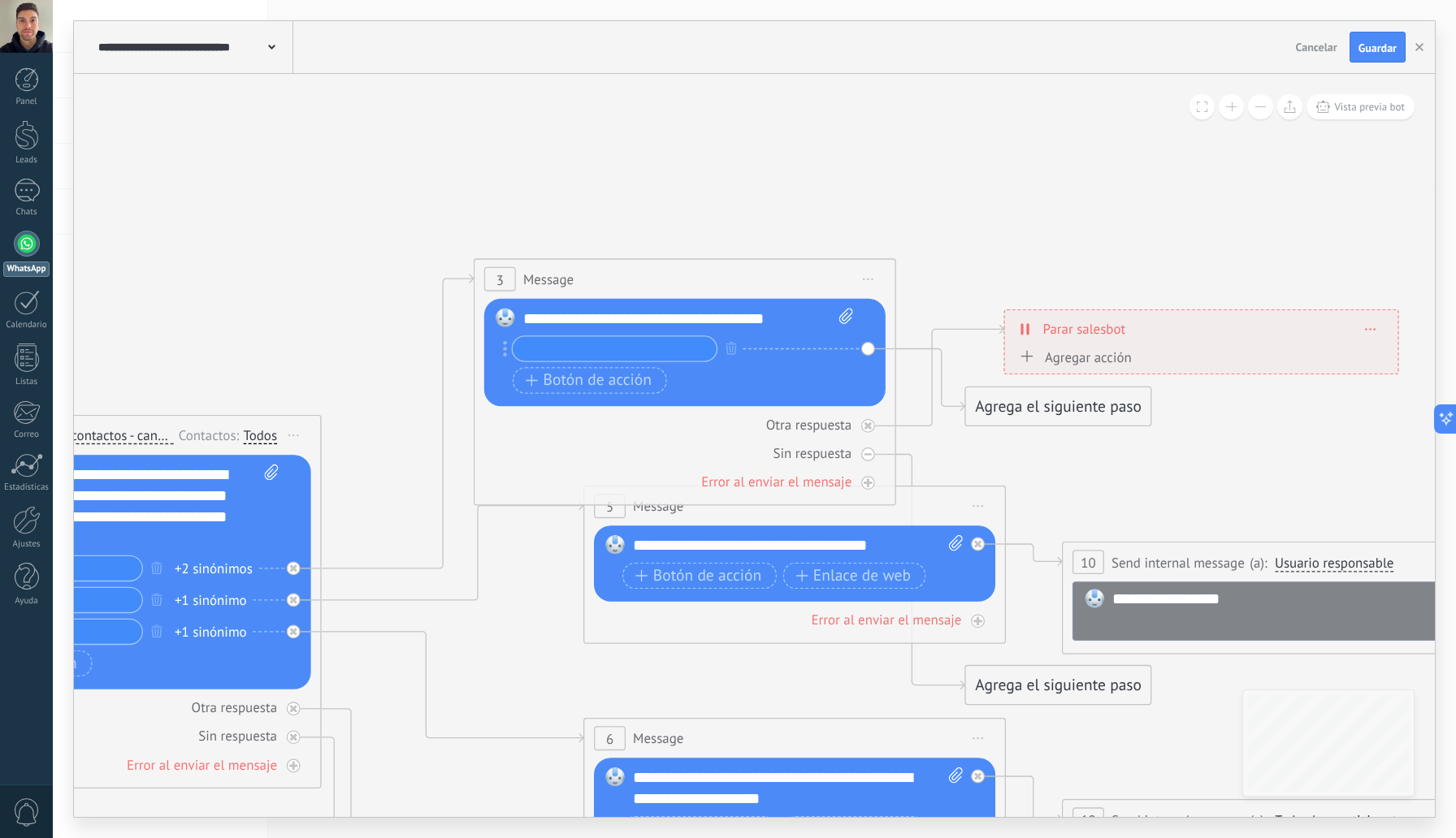
click at [871, 351] on div "Reemplazar Quitar Convertir a mensaje de voz Arrastre la imagen aquí para adjun…" at bounding box center [684, 352] width 402 height 108
click at [730, 349] on icon "button" at bounding box center [732, 347] width 11 height 13
